Goal: Information Seeking & Learning: Understand process/instructions

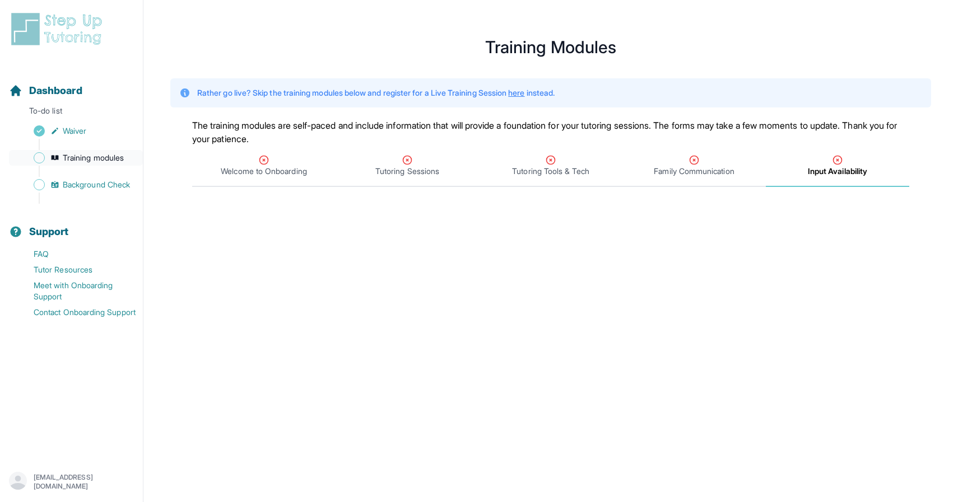
click at [111, 154] on span "Training modules" at bounding box center [93, 157] width 61 height 11
click at [117, 187] on span "Background Check" at bounding box center [96, 184] width 67 height 11
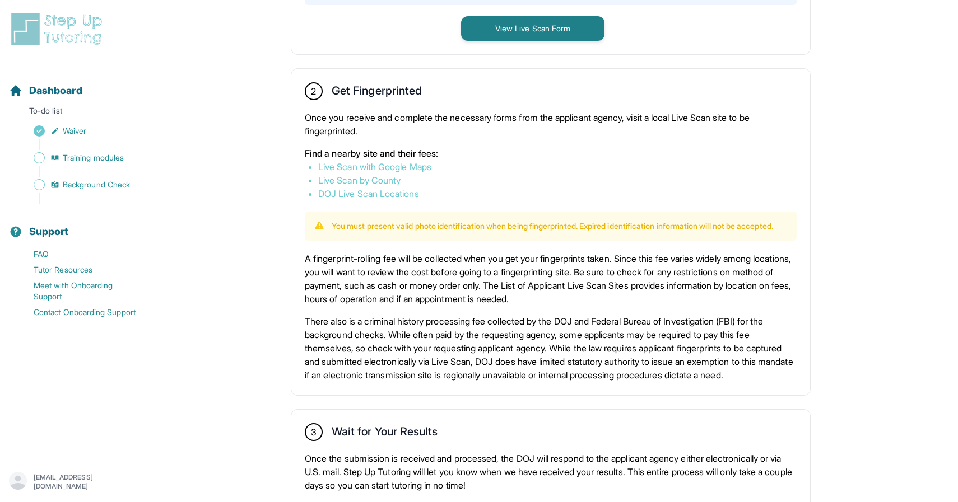
scroll to position [560, 0]
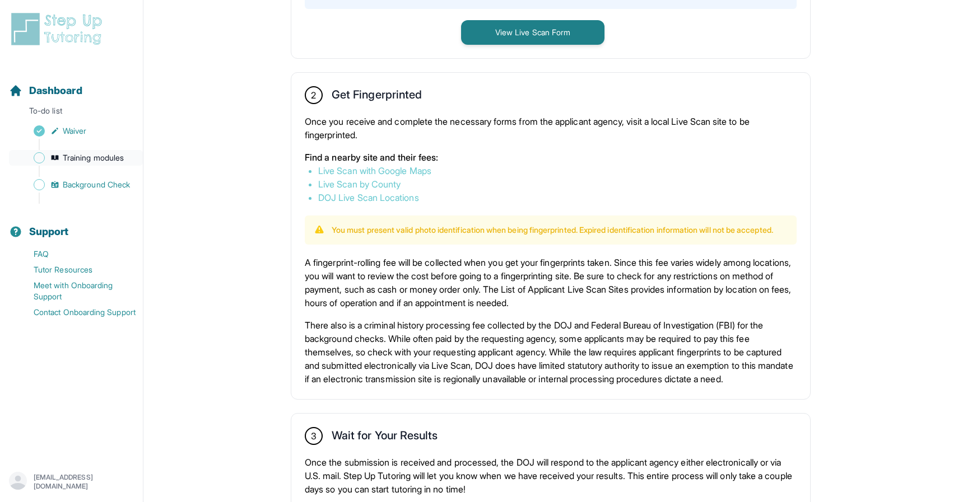
click at [113, 159] on span "Training modules" at bounding box center [93, 157] width 61 height 11
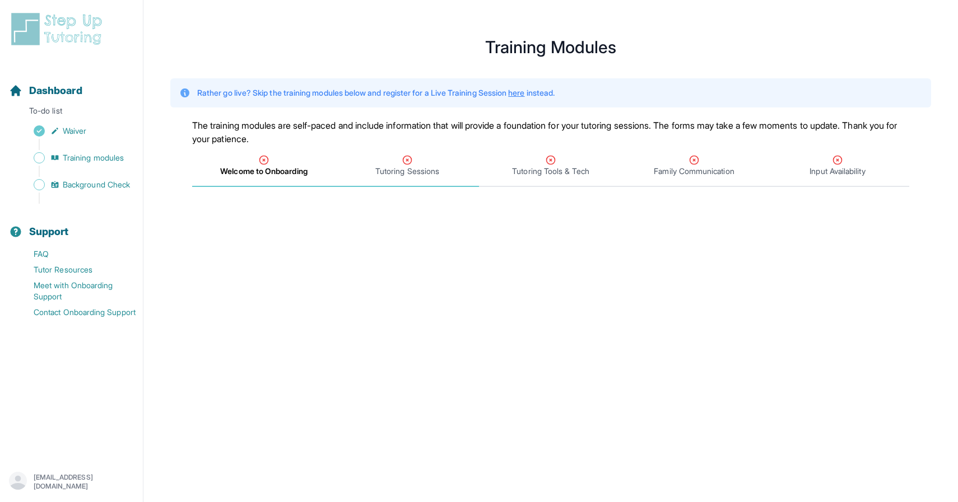
click at [414, 175] on span "Tutoring Sessions" at bounding box center [407, 171] width 64 height 11
click at [563, 166] on span "Tutoring Tools & Tech" at bounding box center [550, 171] width 77 height 11
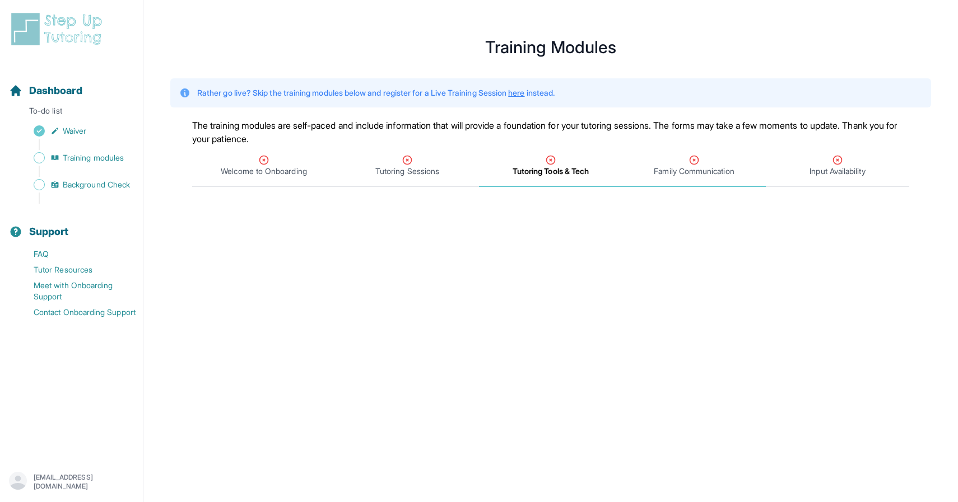
click at [677, 159] on div "Family Communication" at bounding box center [694, 166] width 139 height 22
click at [814, 175] on span "Input Availability" at bounding box center [836, 171] width 55 height 11
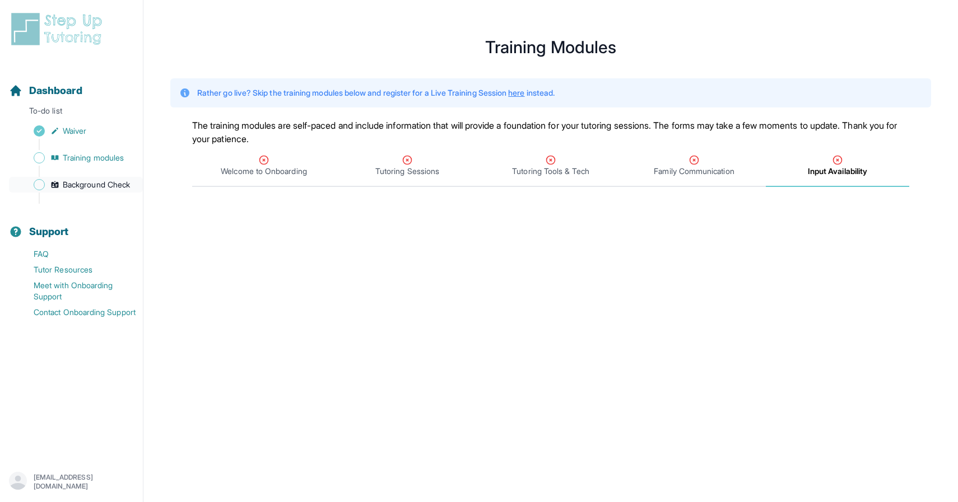
click at [96, 189] on span "Background Check" at bounding box center [96, 184] width 67 height 11
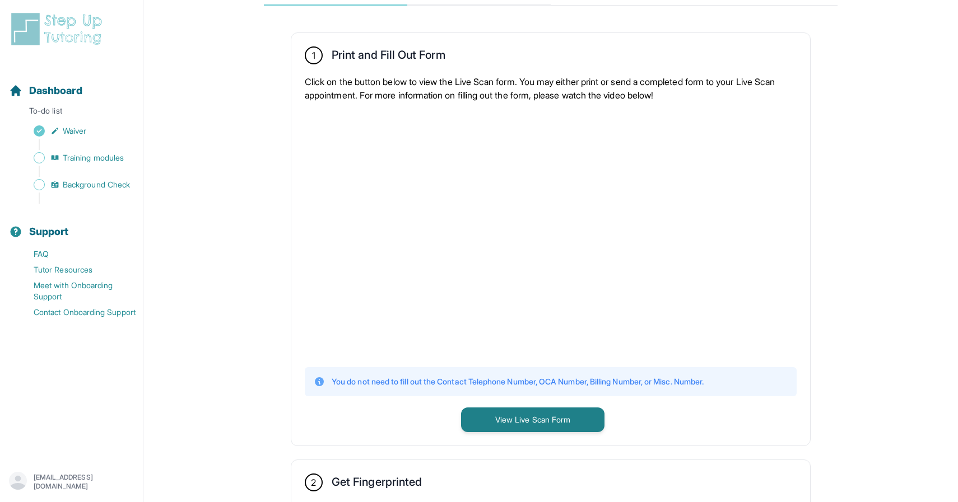
scroll to position [169, 0]
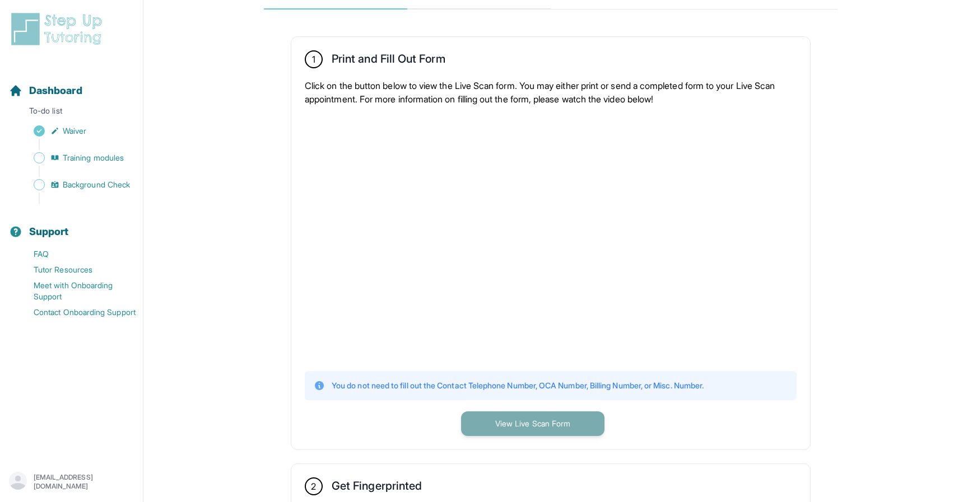
click at [555, 426] on button "View Live Scan Form" at bounding box center [532, 424] width 143 height 25
